Goal: Task Accomplishment & Management: Complete application form

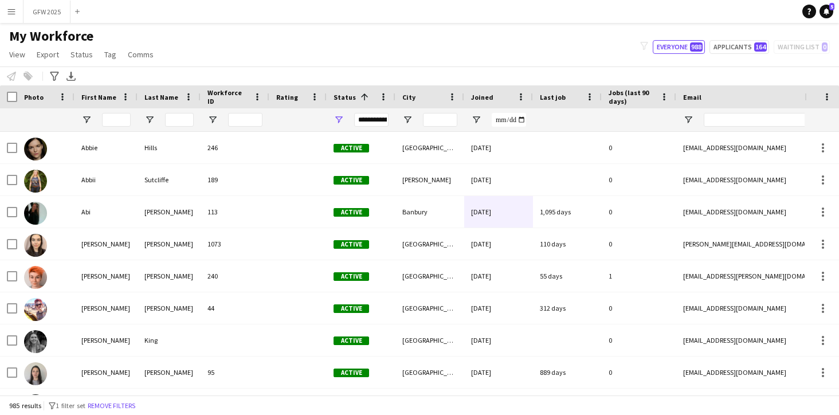
click at [13, 17] on button "Menu" at bounding box center [11, 11] width 23 height 23
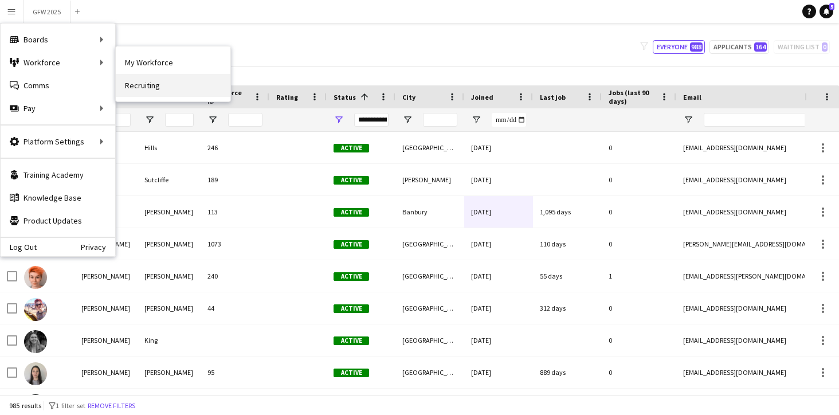
click at [150, 85] on link "Recruiting" at bounding box center [173, 85] width 115 height 23
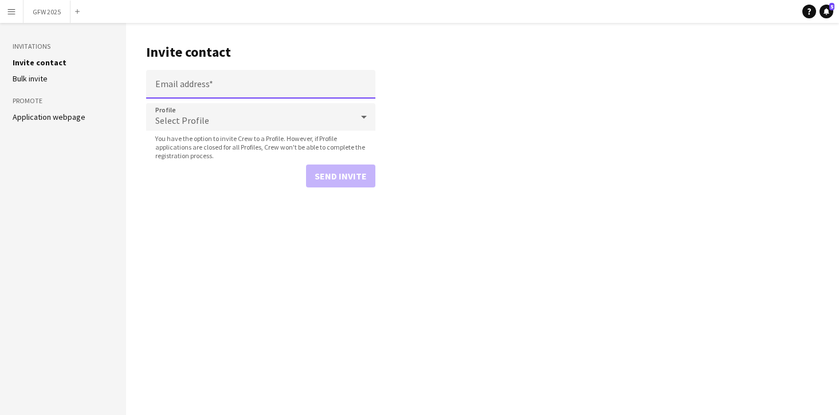
click at [168, 81] on input "Email address" at bounding box center [260, 84] width 229 height 29
click at [300, 89] on input "**********" at bounding box center [260, 84] width 229 height 29
type input "**********"
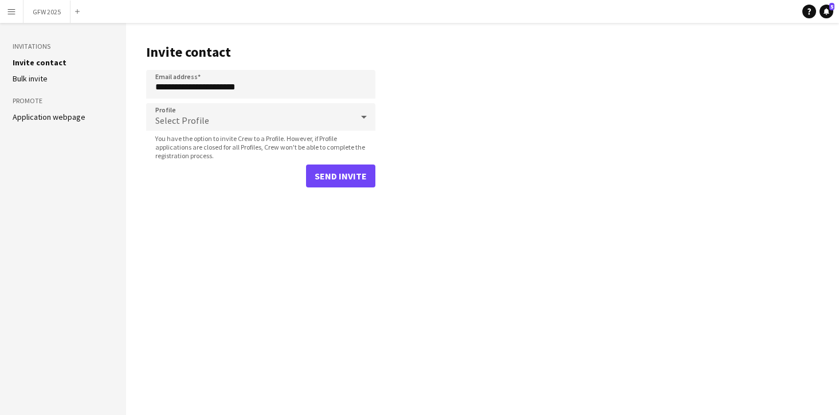
click at [415, 90] on main "**********" at bounding box center [482, 219] width 713 height 392
click at [318, 118] on div "Select Profile" at bounding box center [249, 117] width 206 height 28
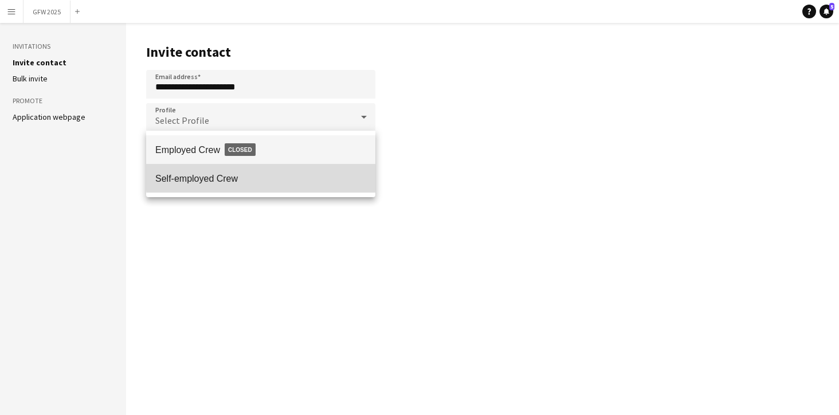
click at [320, 175] on span "Self-employed Crew" at bounding box center [260, 178] width 211 height 11
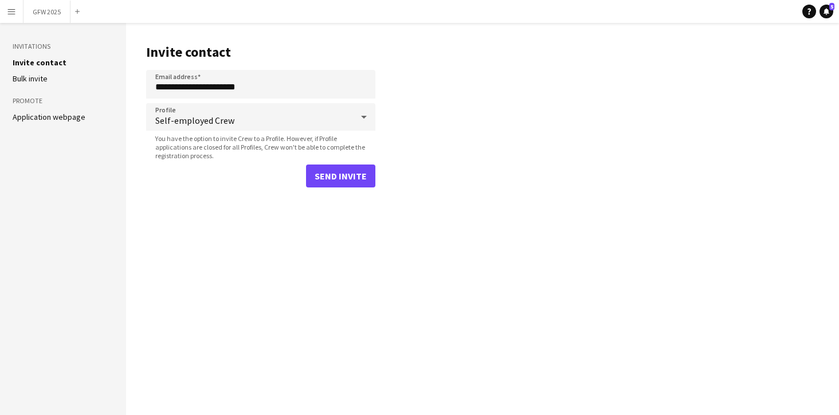
click at [405, 119] on main "**********" at bounding box center [482, 219] width 713 height 392
click at [364, 175] on button "Send invite" at bounding box center [340, 175] width 69 height 23
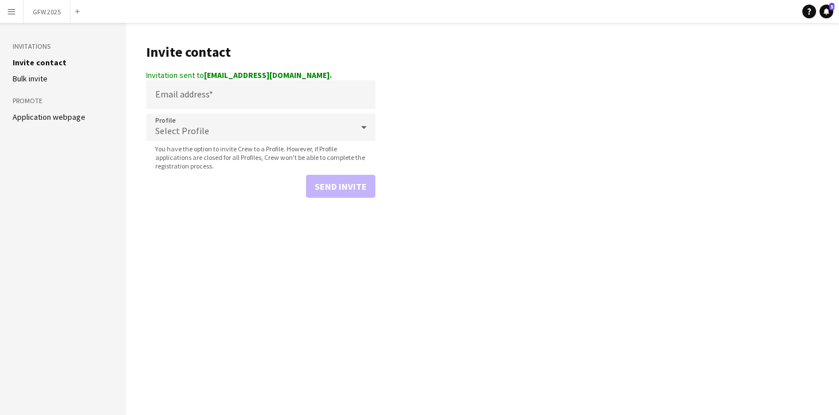
click at [13, 14] on app-icon "Menu" at bounding box center [11, 11] width 9 height 9
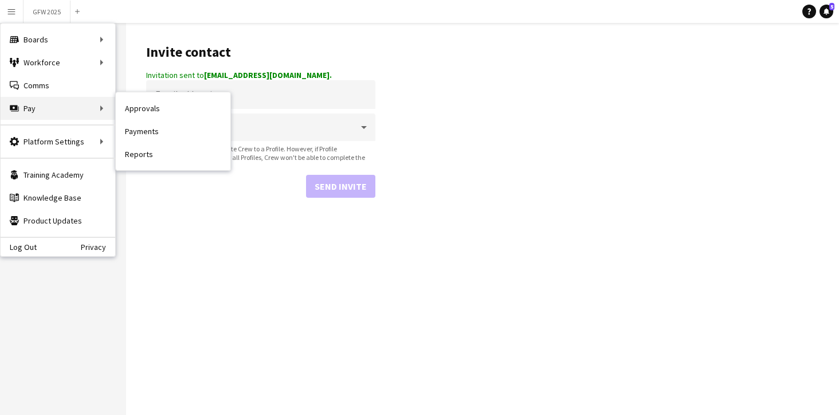
scroll to position [0, 1]
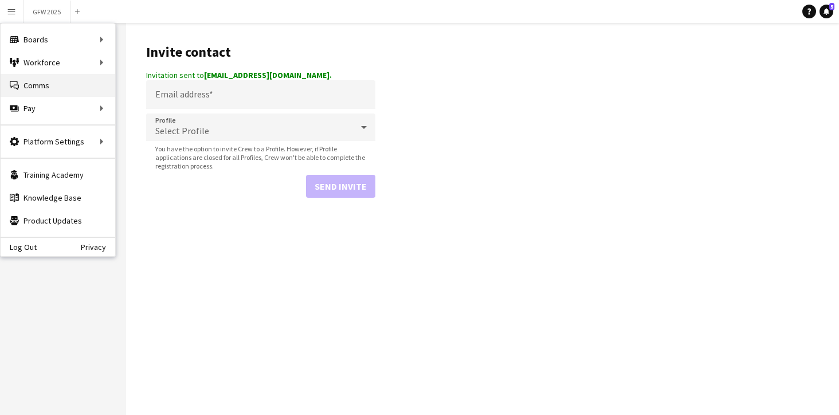
click at [55, 87] on link "Comms Comms" at bounding box center [58, 85] width 115 height 23
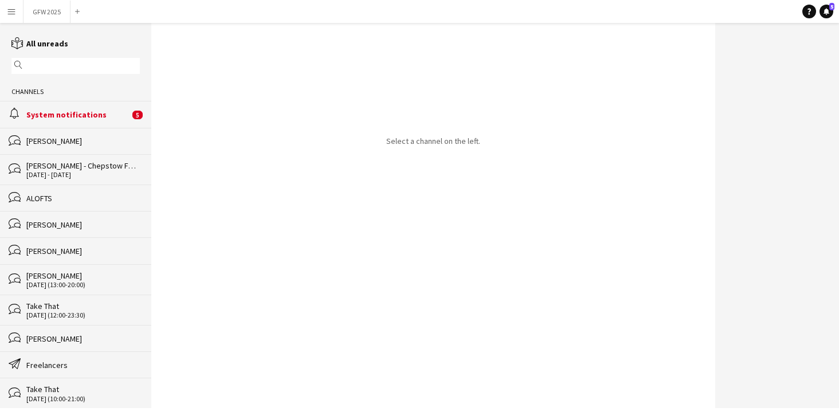
scroll to position [1, 1]
click at [14, 13] on app-icon "Menu" at bounding box center [11, 11] width 9 height 9
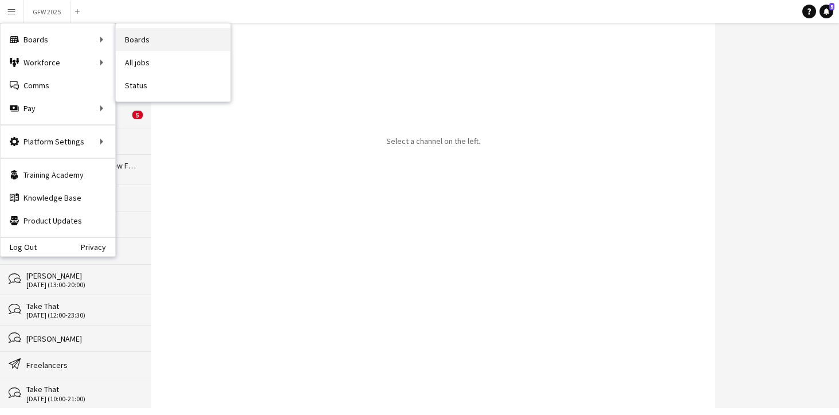
click at [147, 41] on link "Boards" at bounding box center [173, 39] width 115 height 23
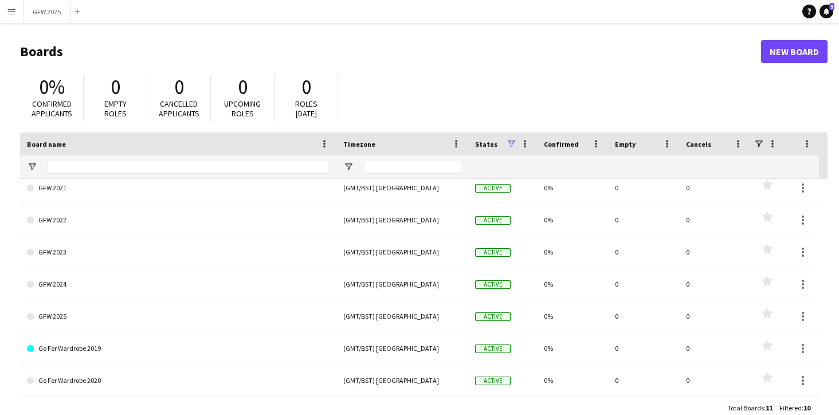
scroll to position [103, 0]
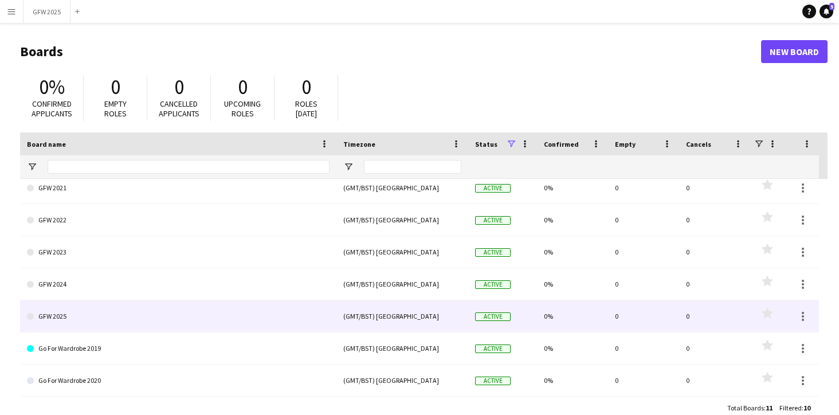
click at [189, 315] on link "GFW 2025" at bounding box center [178, 316] width 303 height 32
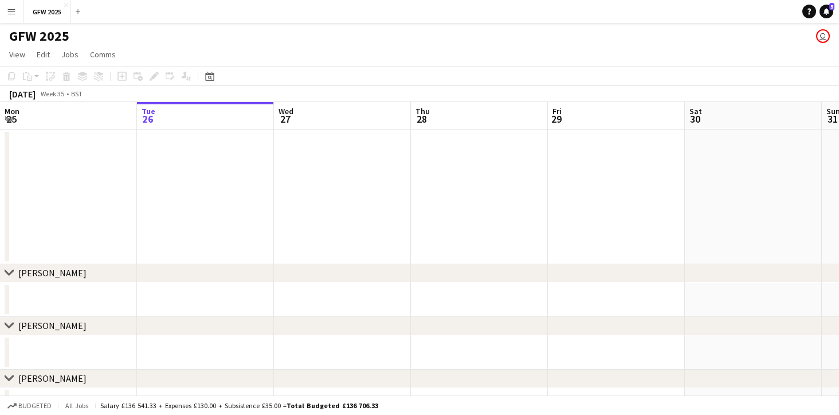
click at [170, 77] on div "Add job Add linked Job Edit Edit linked Job Applicants" at bounding box center [149, 76] width 88 height 14
click at [12, 18] on button "Menu" at bounding box center [11, 11] width 23 height 23
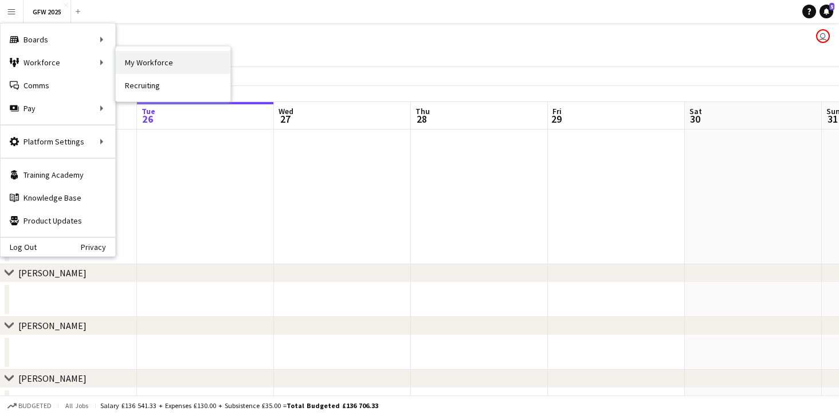
click at [146, 59] on link "My Workforce" at bounding box center [173, 62] width 115 height 23
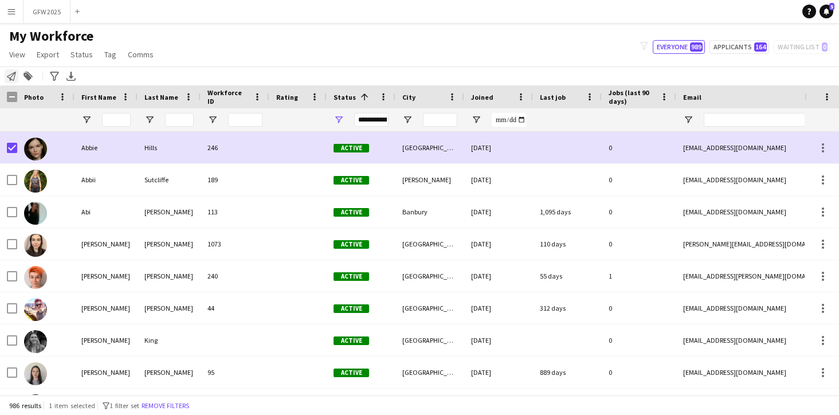
click at [16, 77] on div "Notify workforce" at bounding box center [12, 76] width 14 height 14
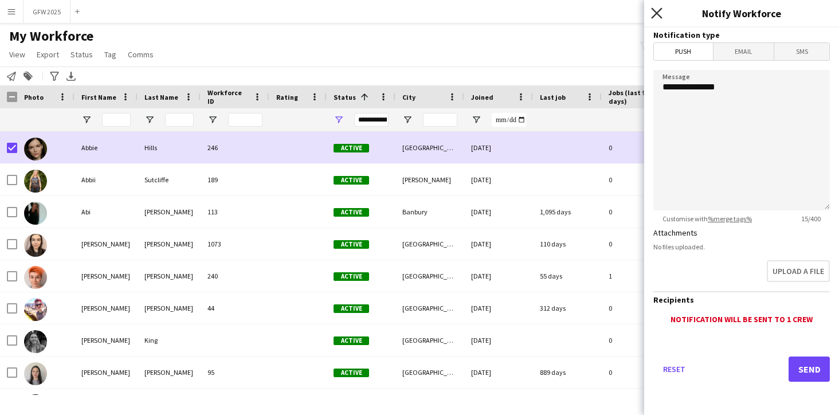
click at [661, 13] on icon "Close pop-in" at bounding box center [656, 12] width 11 height 11
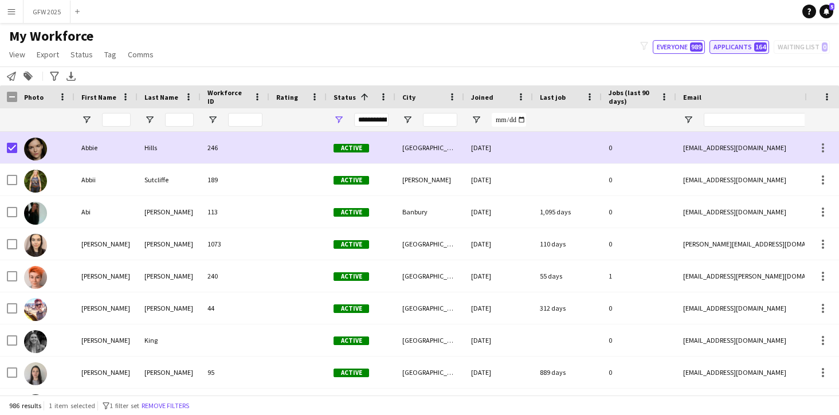
click at [734, 46] on button "Applicants 164" at bounding box center [739, 47] width 60 height 14
type input "**********"
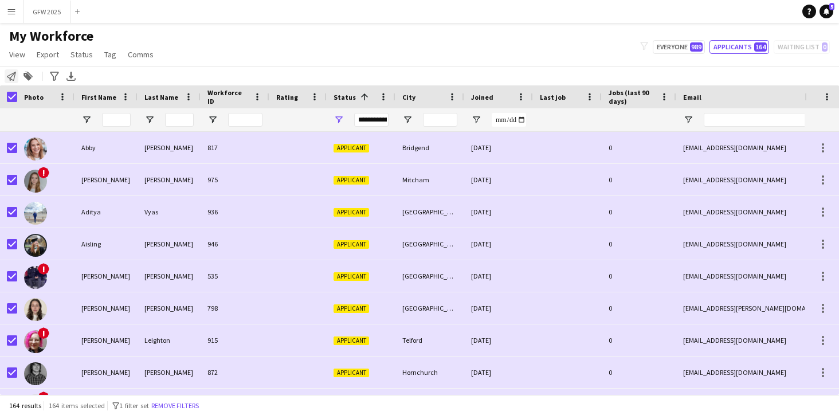
click at [11, 74] on icon at bounding box center [11, 76] width 9 height 9
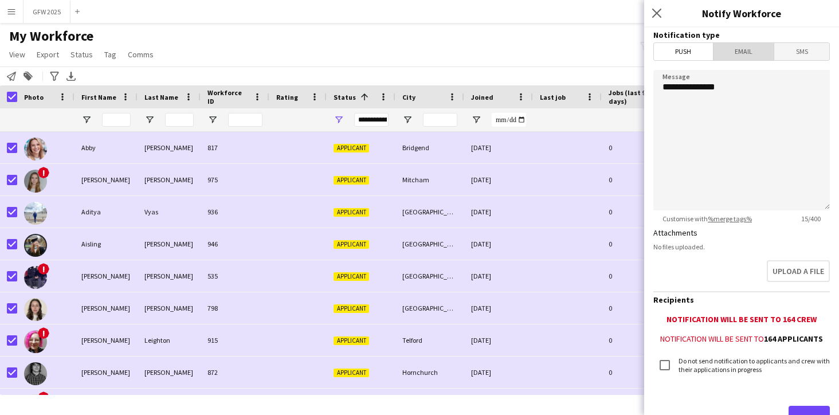
click at [738, 55] on span "Email" at bounding box center [743, 51] width 61 height 17
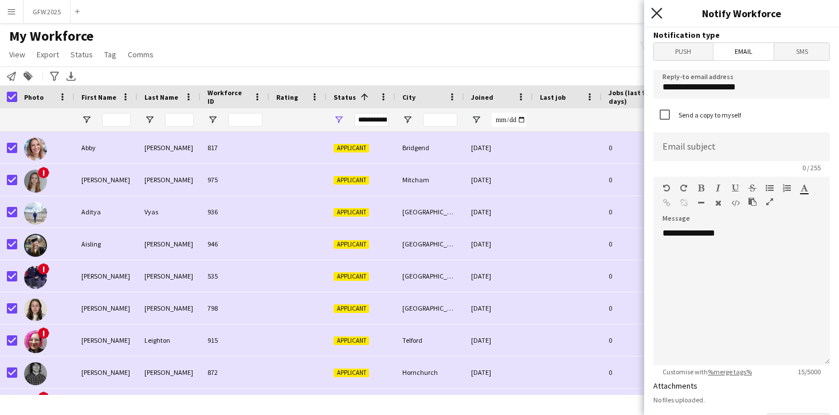
click at [658, 12] on icon at bounding box center [656, 12] width 11 height 11
